Goal: Information Seeking & Learning: Find specific fact

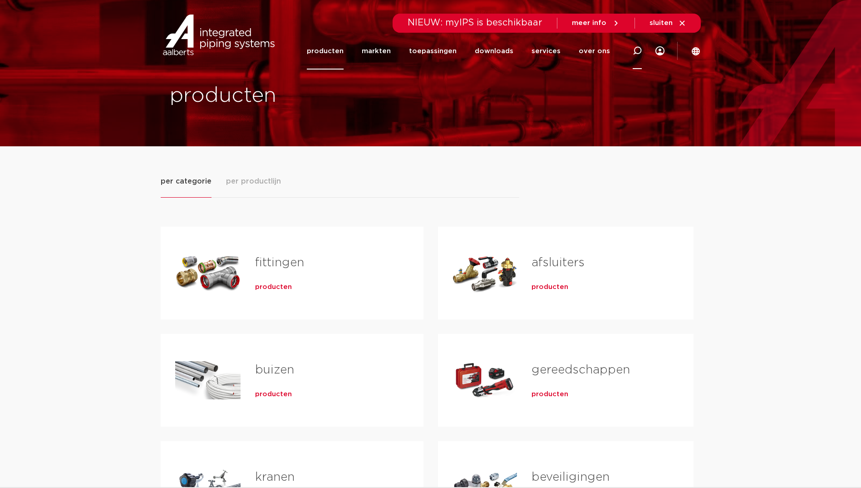
click at [639, 50] on icon at bounding box center [637, 50] width 9 height 9
paste input "REH OVGNG RTITN LX+G 16-R 1/2"
type input "REH OVGNG RTITN LX+G 16-R 1/2"
click button "Zoeken" at bounding box center [0, 0] width 0 height 0
